Goal: Information Seeking & Learning: Understand process/instructions

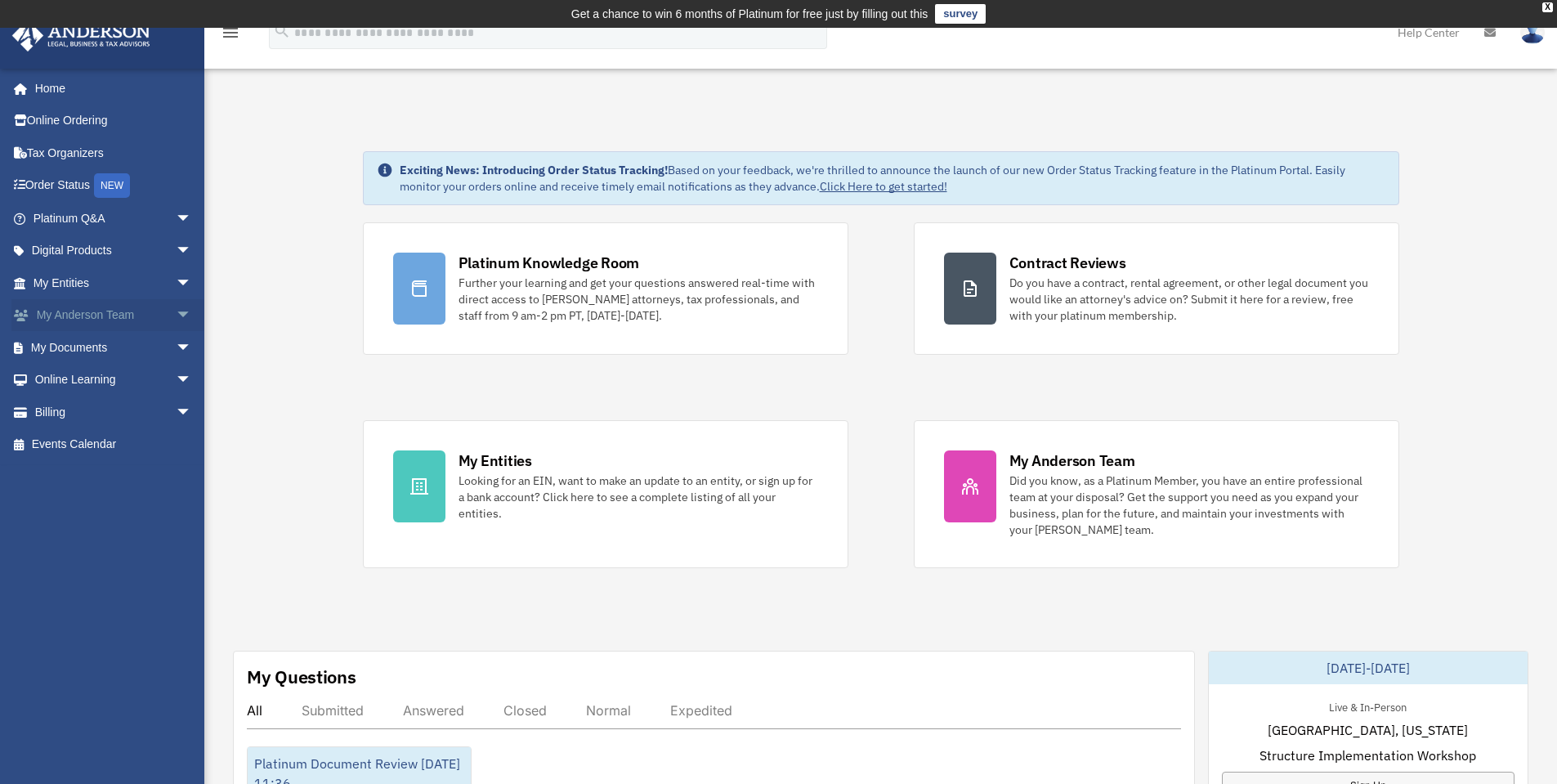
click at [176, 310] on span "arrow_drop_down" at bounding box center [192, 315] width 32 height 33
click at [110, 319] on link "My Anderson Team arrow_drop_up" at bounding box center [114, 315] width 205 height 32
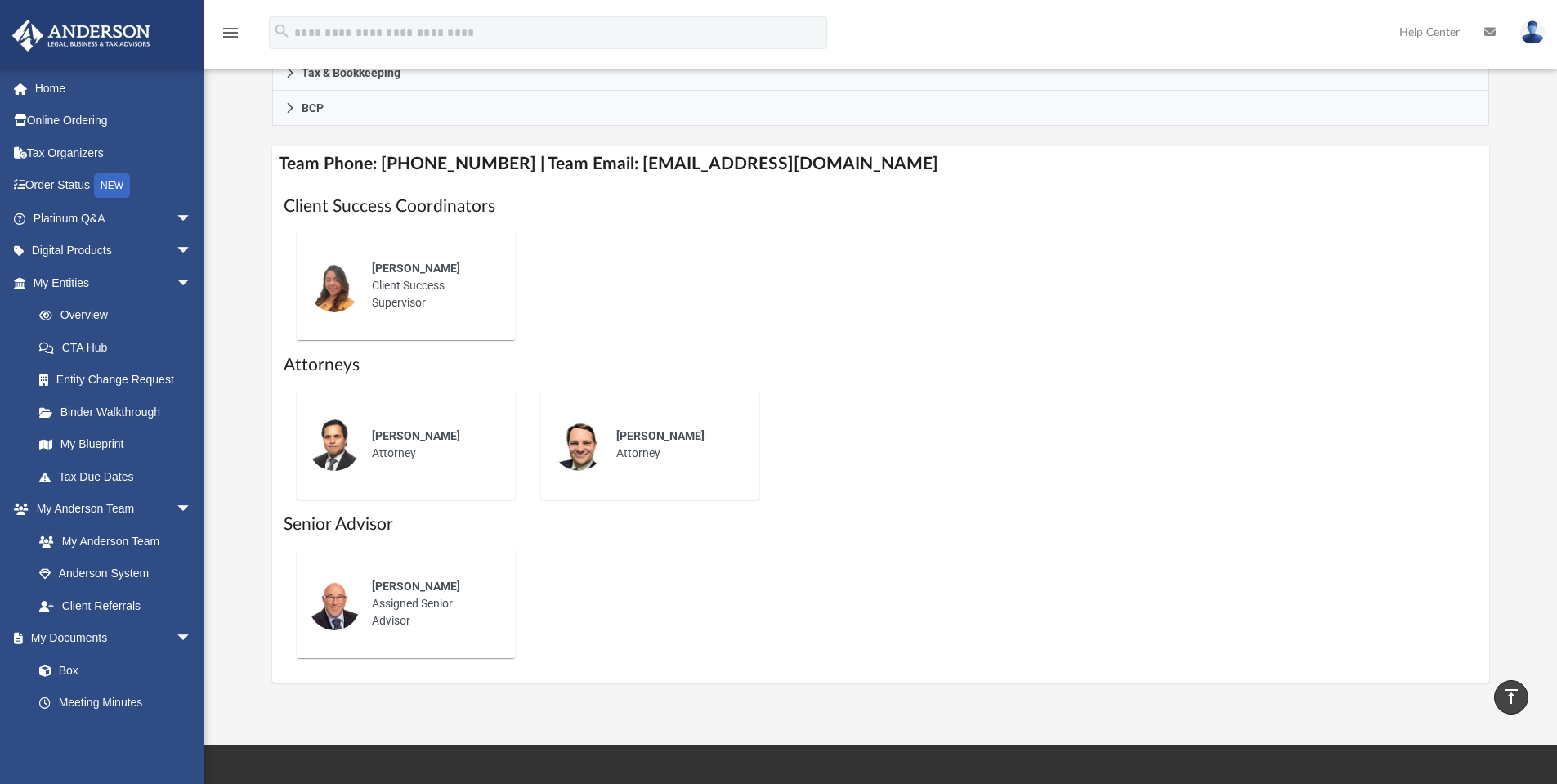
scroll to position [486, 0]
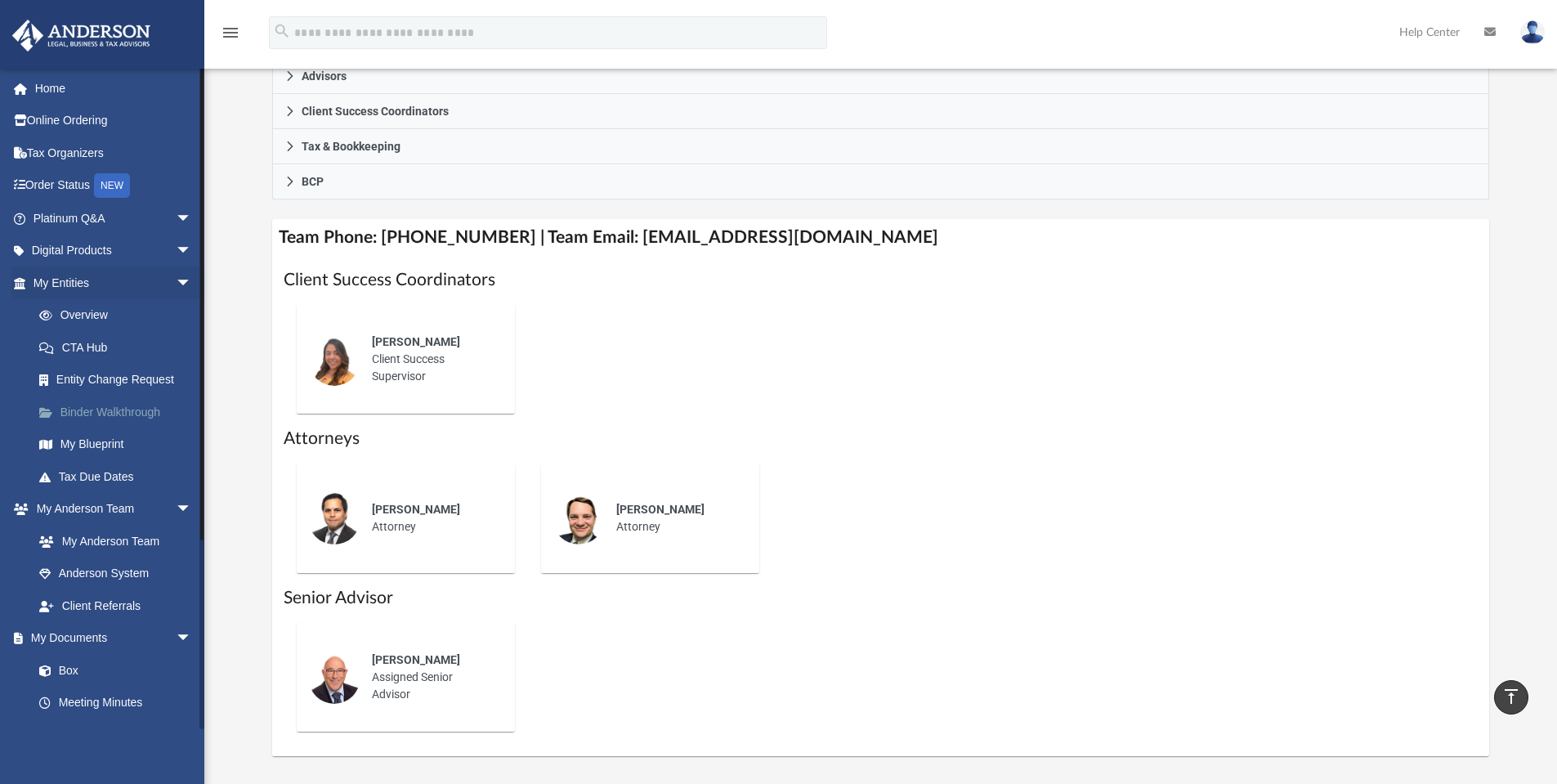
click at [118, 411] on link "Binder Walkthrough" at bounding box center [120, 412] width 194 height 32
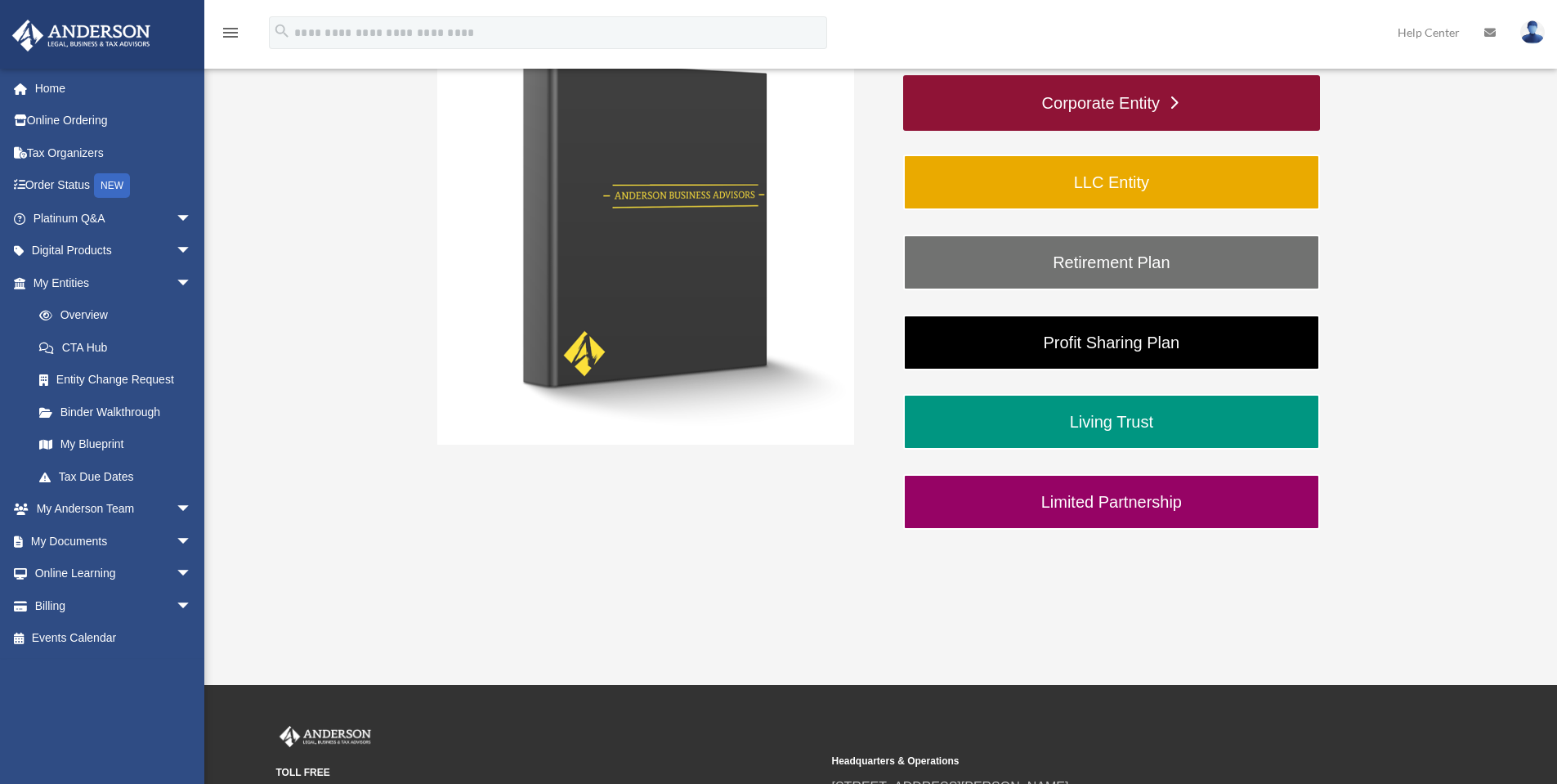
scroll to position [353, 0]
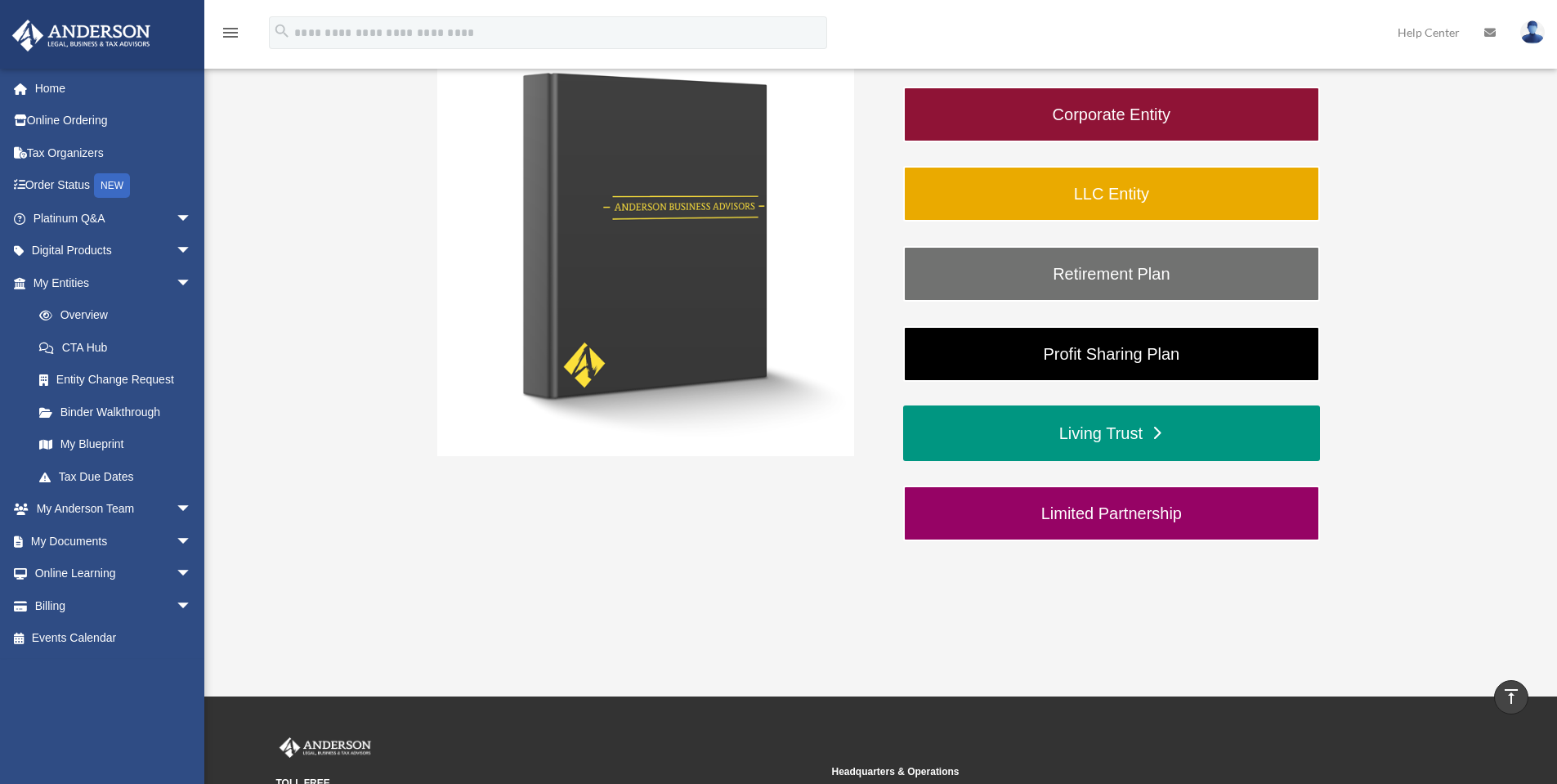
click at [1130, 428] on link "Living Trust" at bounding box center [1111, 433] width 417 height 56
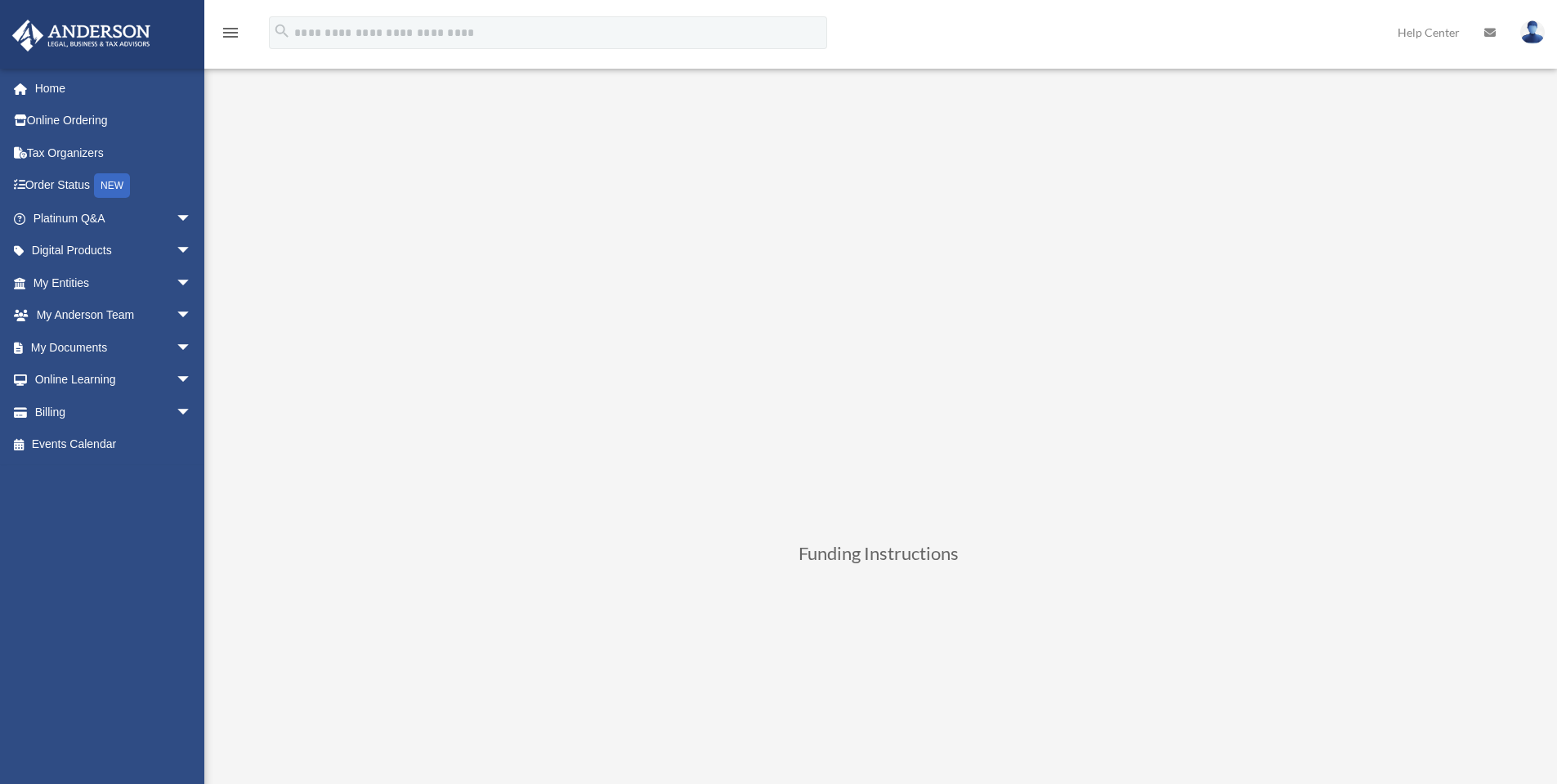
scroll to position [245, 0]
